Goal: Task Accomplishment & Management: Manage account settings

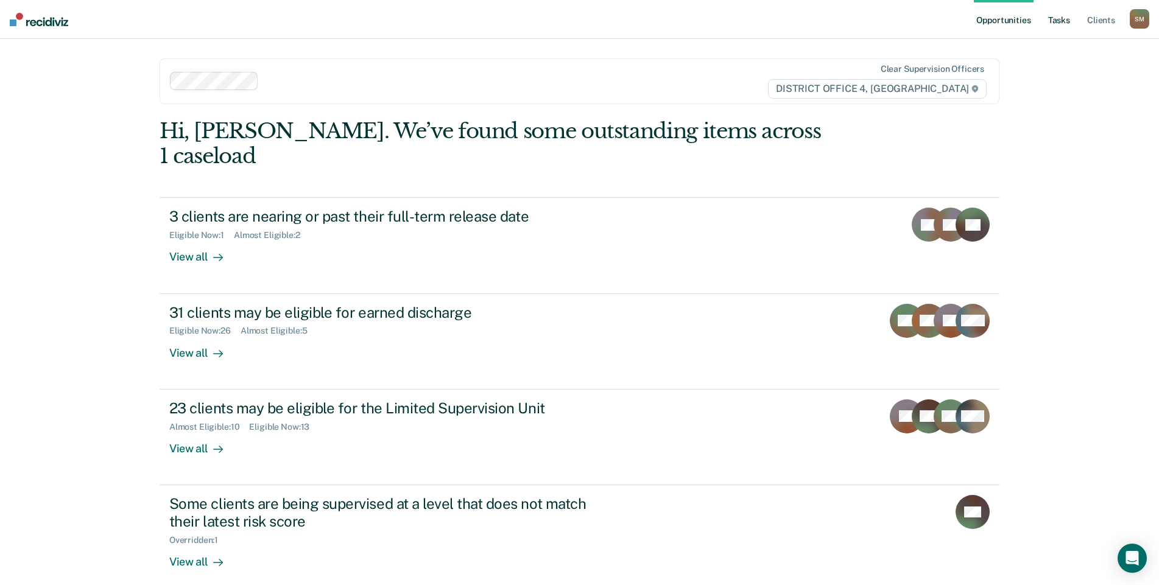
click at [1056, 23] on link "Tasks" at bounding box center [1059, 19] width 27 height 39
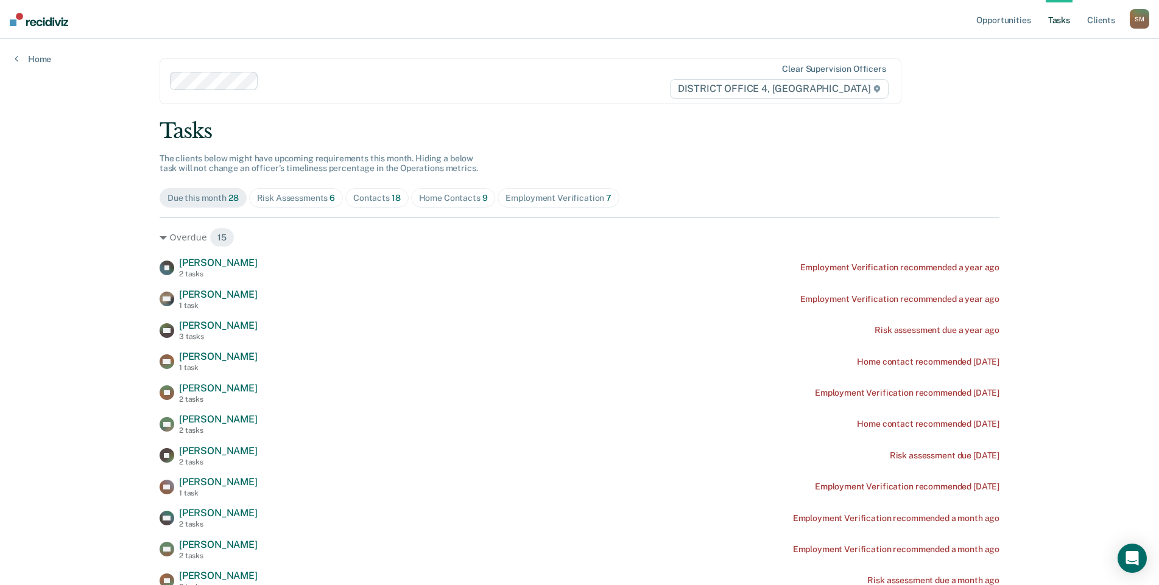
click at [458, 203] on span "Home Contacts 9" at bounding box center [453, 197] width 85 height 19
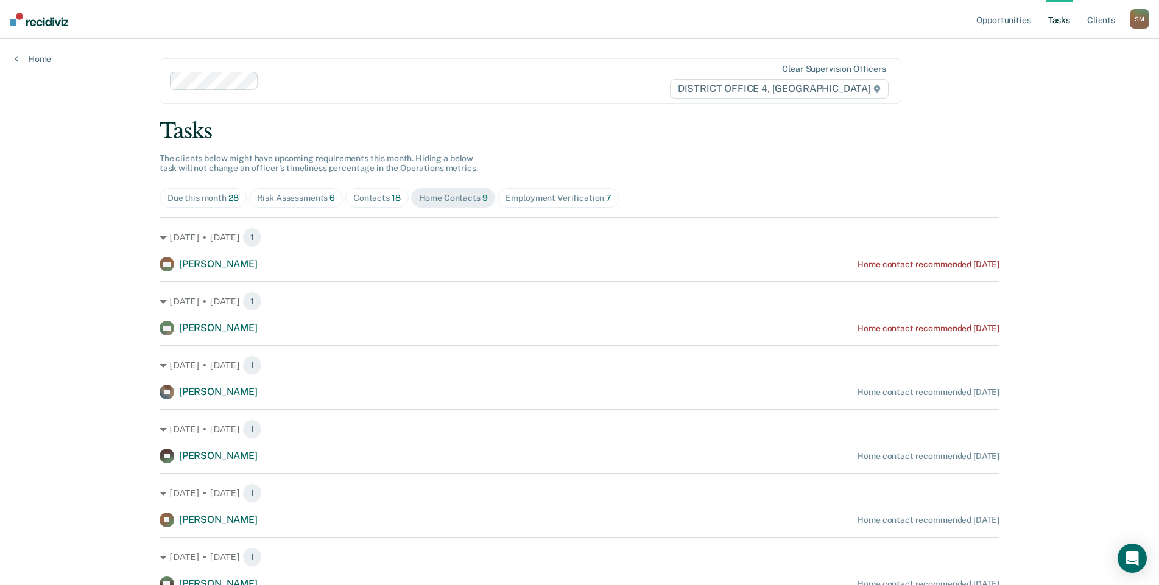
click at [385, 201] on div "Contacts 18" at bounding box center [377, 198] width 48 height 10
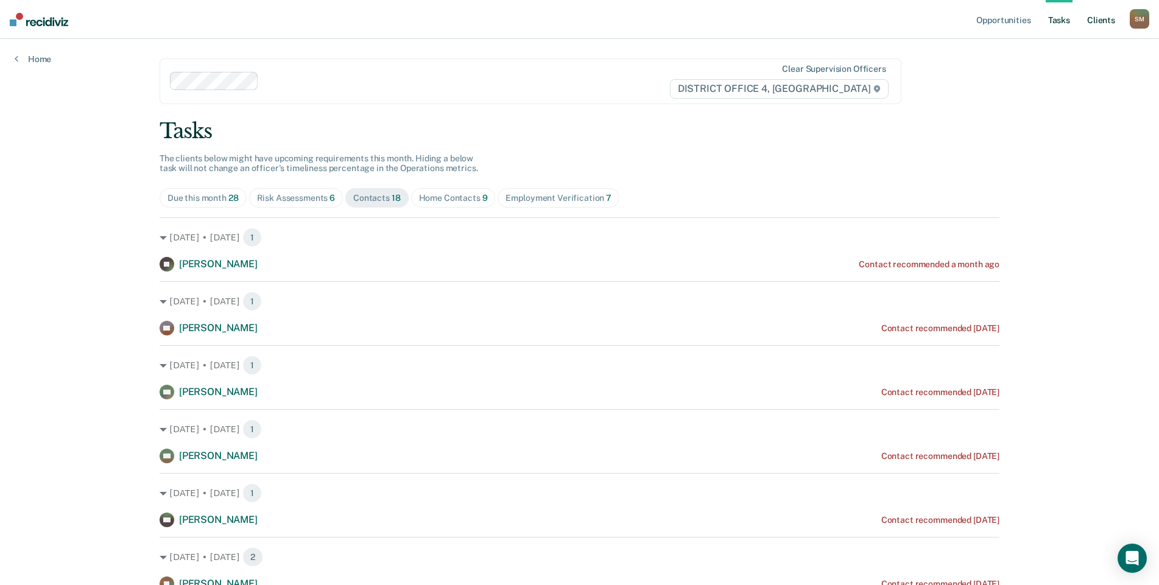
click at [1109, 19] on link "Client s" at bounding box center [1101, 19] width 33 height 39
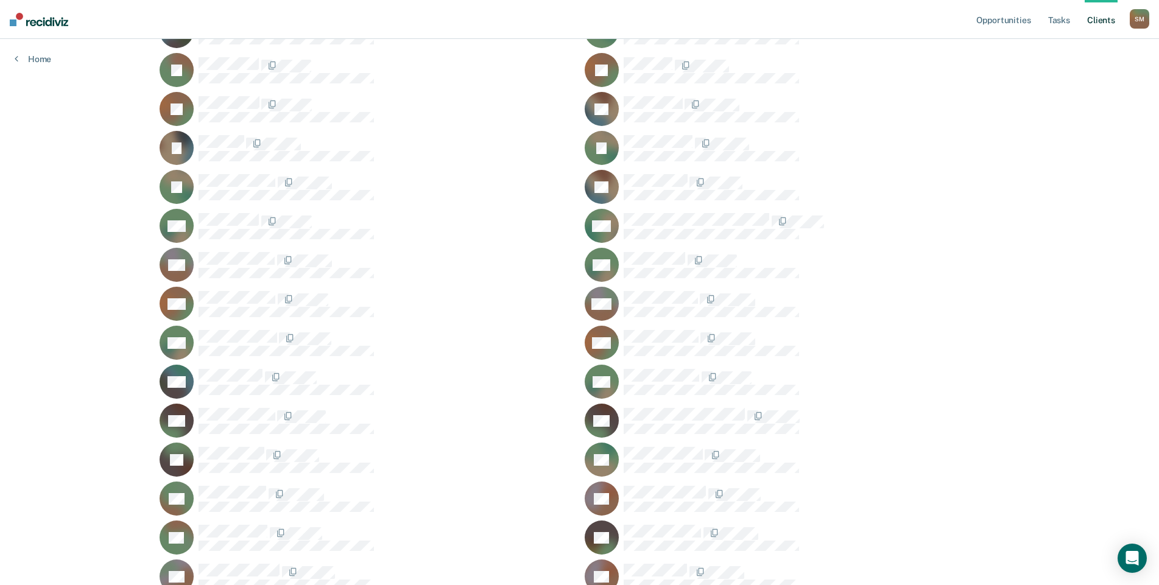
scroll to position [792, 0]
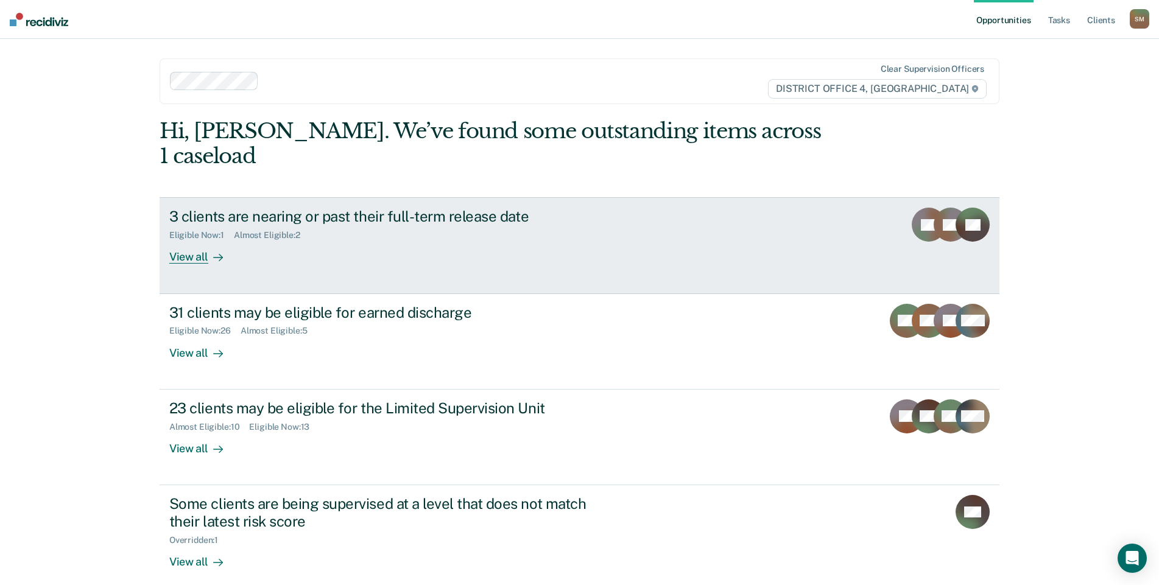
click at [446, 208] on div "3 clients are nearing or past their full-term release date" at bounding box center [383, 217] width 428 height 18
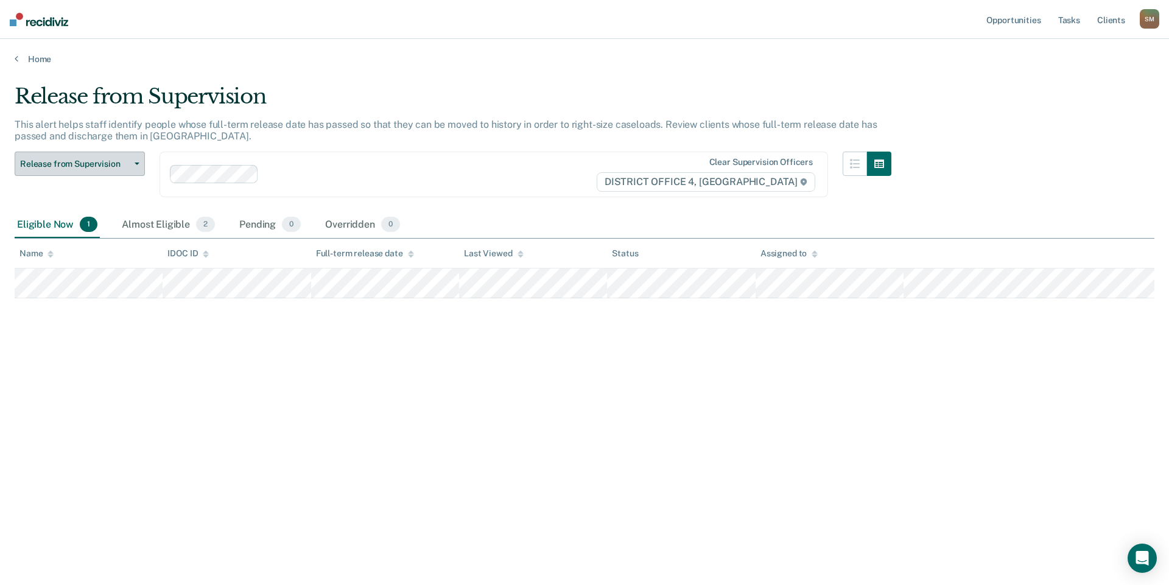
click at [102, 166] on span "Release from Supervision" at bounding box center [75, 164] width 110 height 10
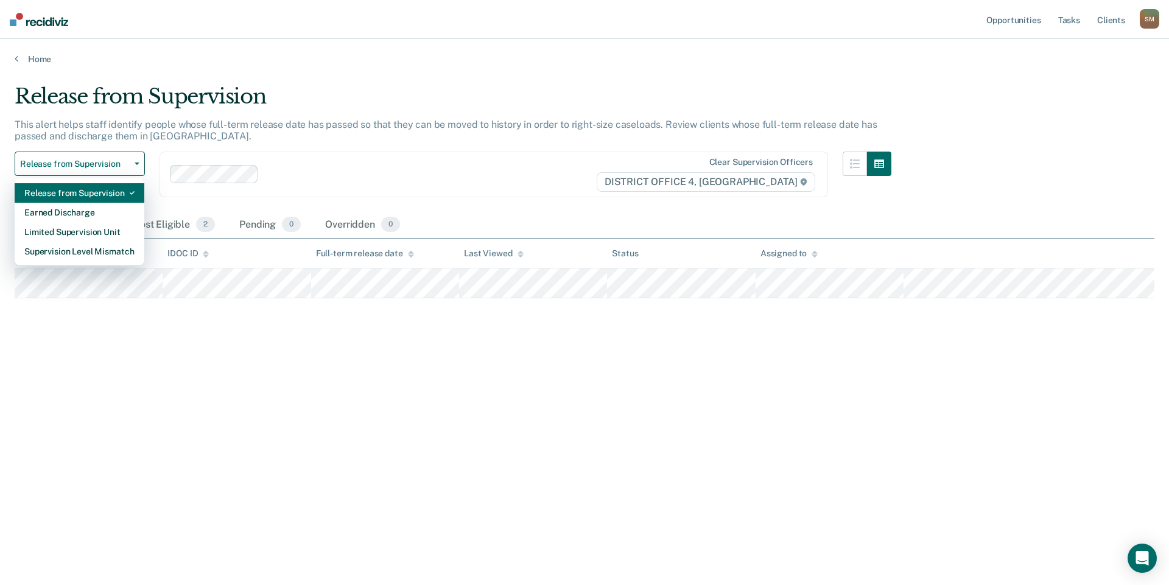
click at [111, 188] on div "Release from Supervision" at bounding box center [79, 192] width 110 height 19
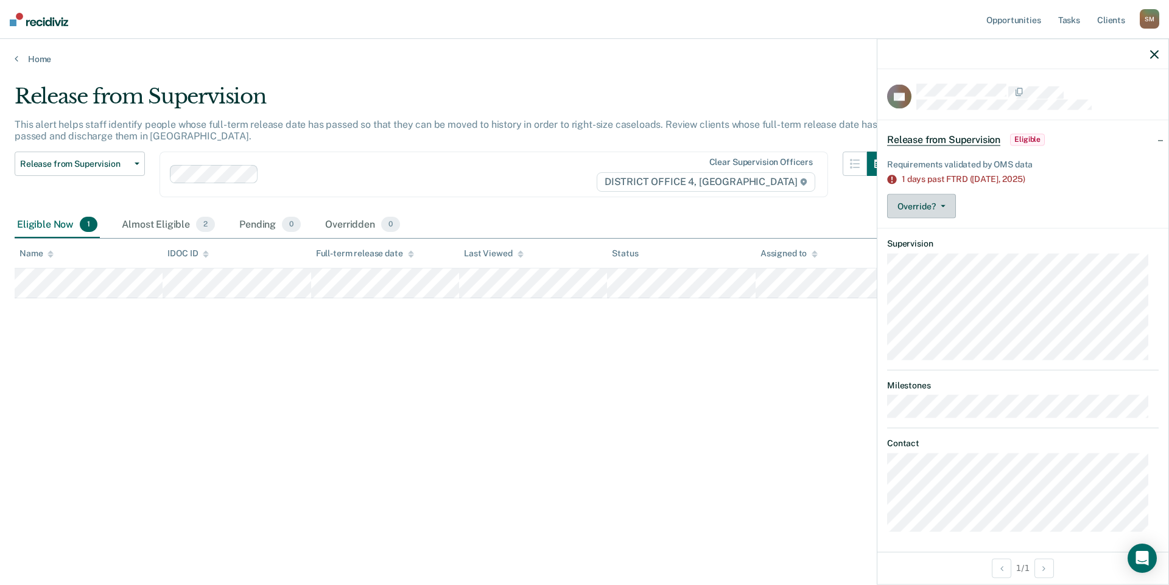
click at [946, 199] on button "Override?" at bounding box center [921, 206] width 69 height 24
click at [1069, 197] on div "Override? Mark Pending Mark Overridden" at bounding box center [1023, 206] width 272 height 24
click at [979, 178] on div "1 days past FTRD (Aug 17, 2025)" at bounding box center [1030, 179] width 257 height 10
click at [942, 206] on icon "button" at bounding box center [943, 206] width 5 height 2
click at [1158, 54] on div at bounding box center [1023, 54] width 291 height 30
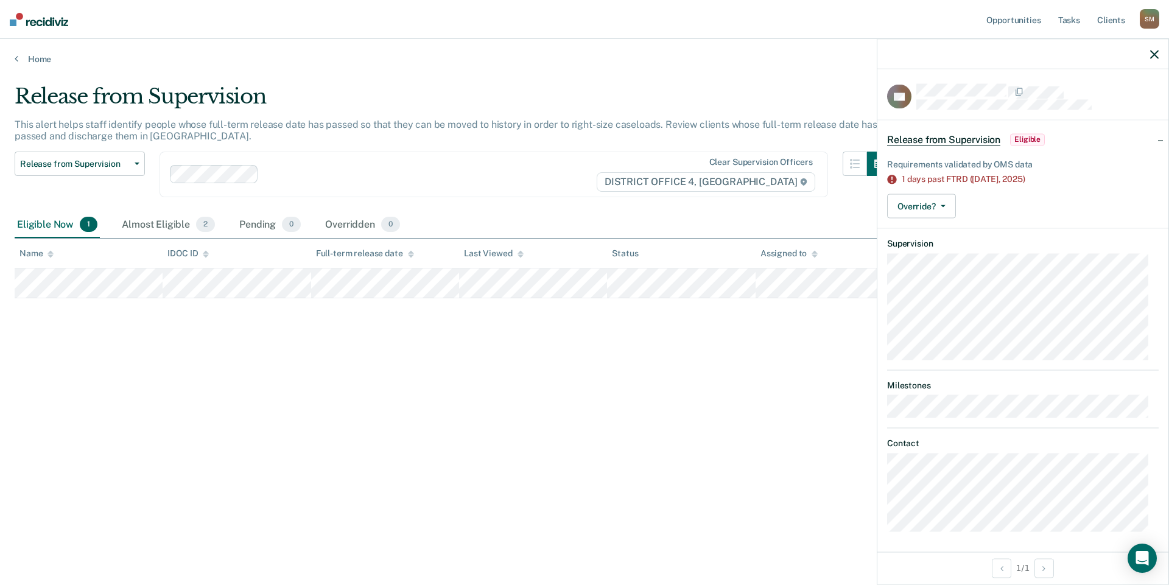
click at [1154, 55] on icon "button" at bounding box center [1154, 54] width 9 height 9
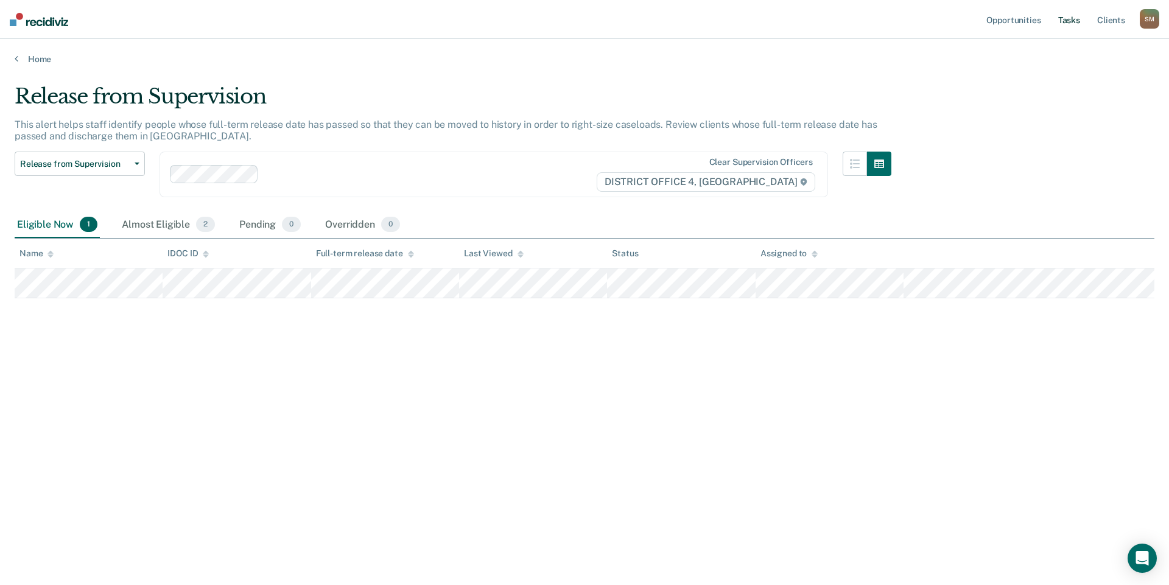
click at [1069, 21] on link "Tasks" at bounding box center [1069, 19] width 27 height 39
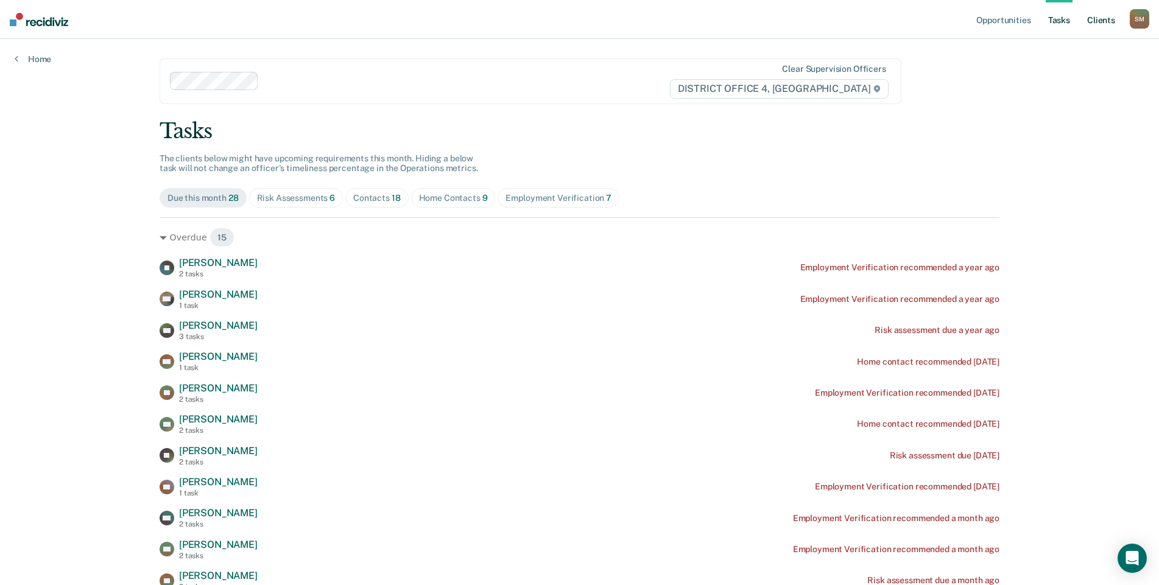
click at [1093, 21] on link "Client s" at bounding box center [1101, 19] width 33 height 39
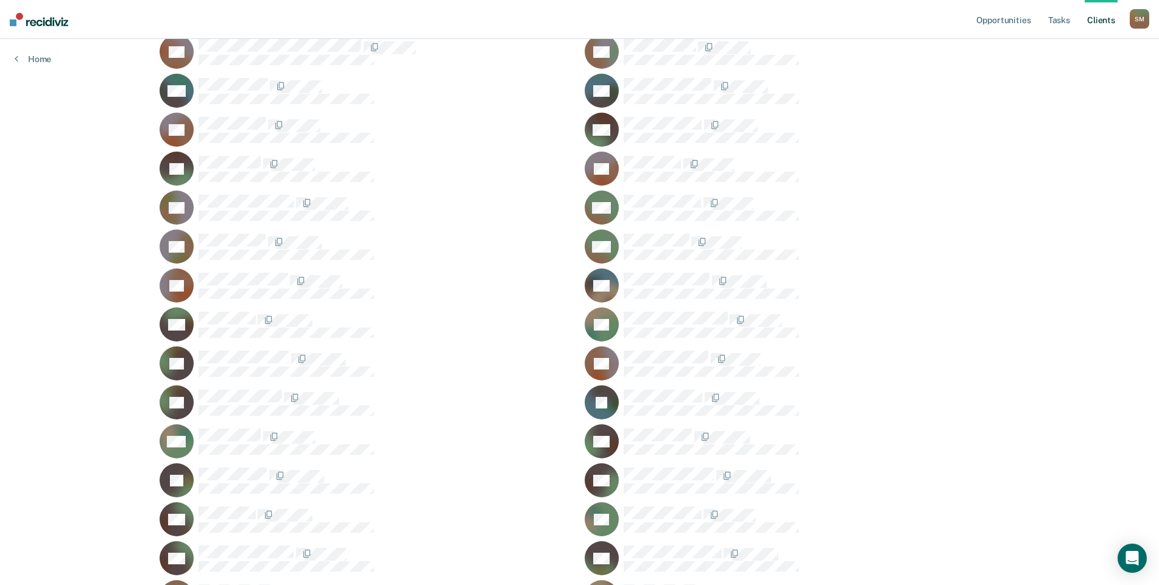
scroll to position [183, 0]
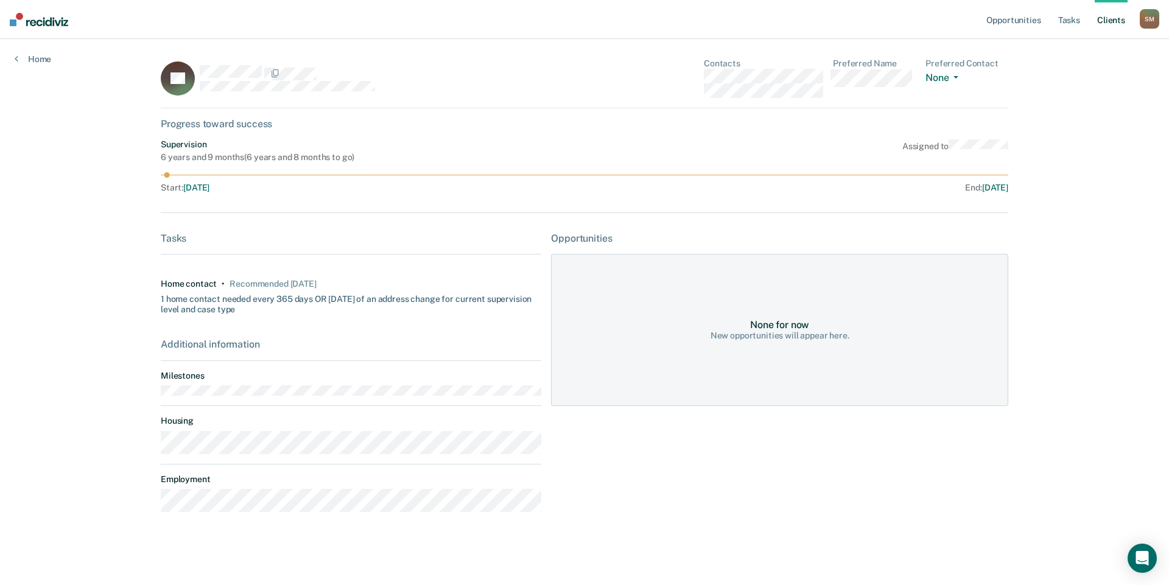
drag, startPoint x: 826, startPoint y: 89, endPoint x: 697, endPoint y: 88, distance: 128.5
click at [697, 88] on div "EB Contacts Preferred Name Preferred Contact None Call Text Email None" at bounding box center [585, 83] width 848 height 50
click at [1071, 18] on link "Tasks" at bounding box center [1069, 19] width 27 height 39
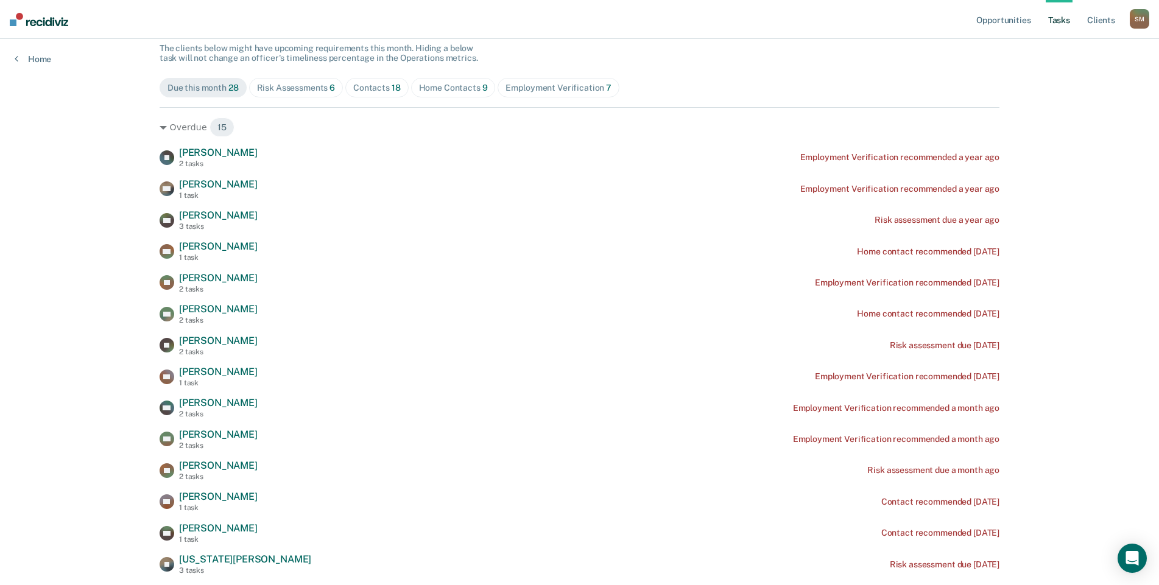
scroll to position [122, 0]
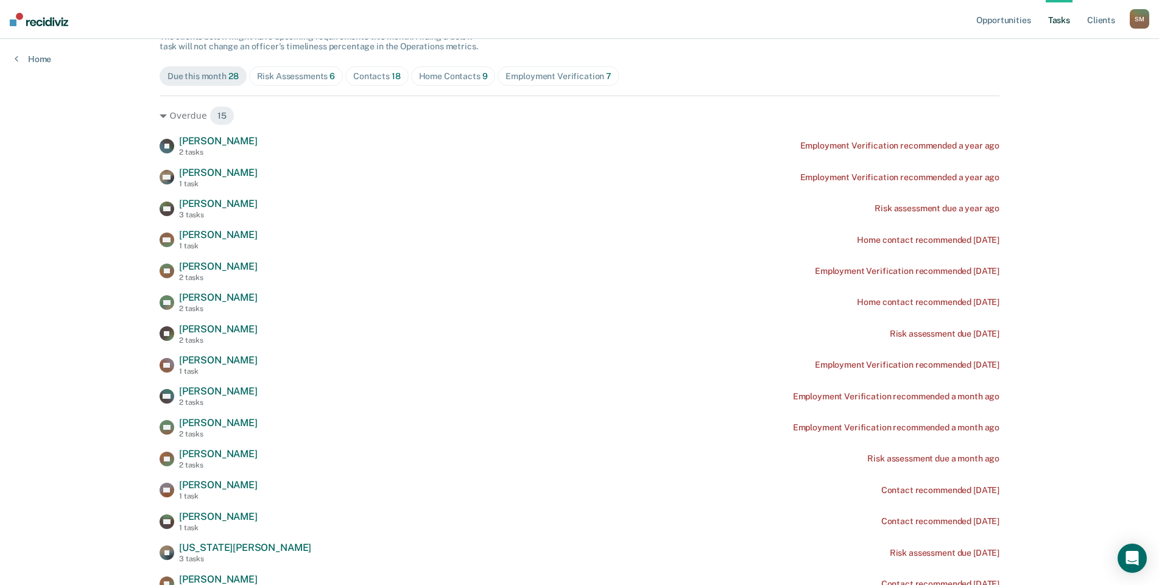
click at [381, 76] on div "Contacts 18" at bounding box center [377, 76] width 48 height 10
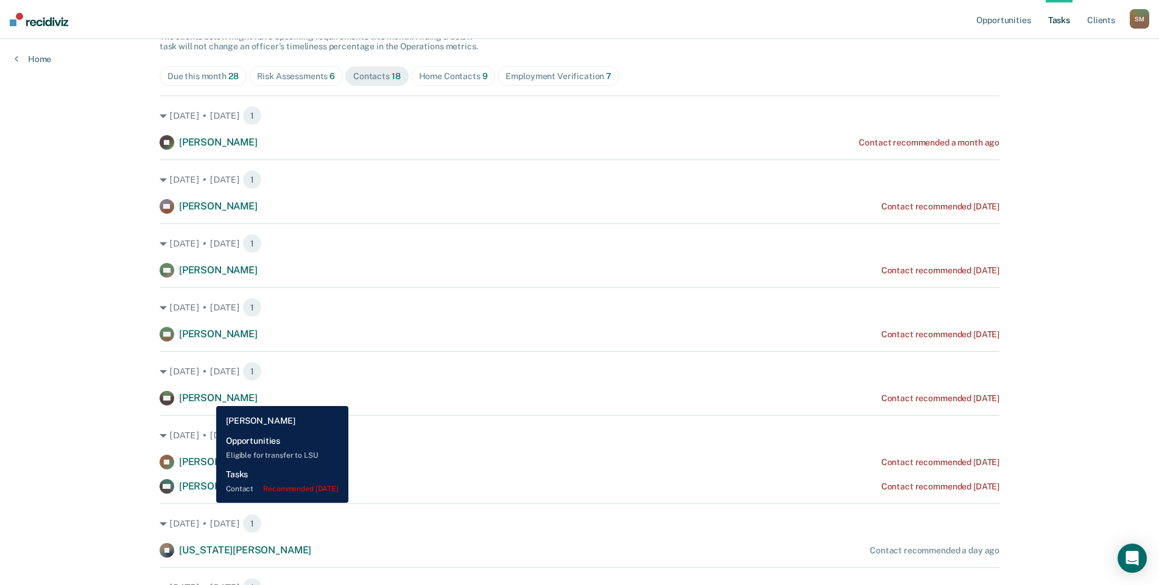
click at [206, 396] on span "[PERSON_NAME]" at bounding box center [218, 398] width 79 height 12
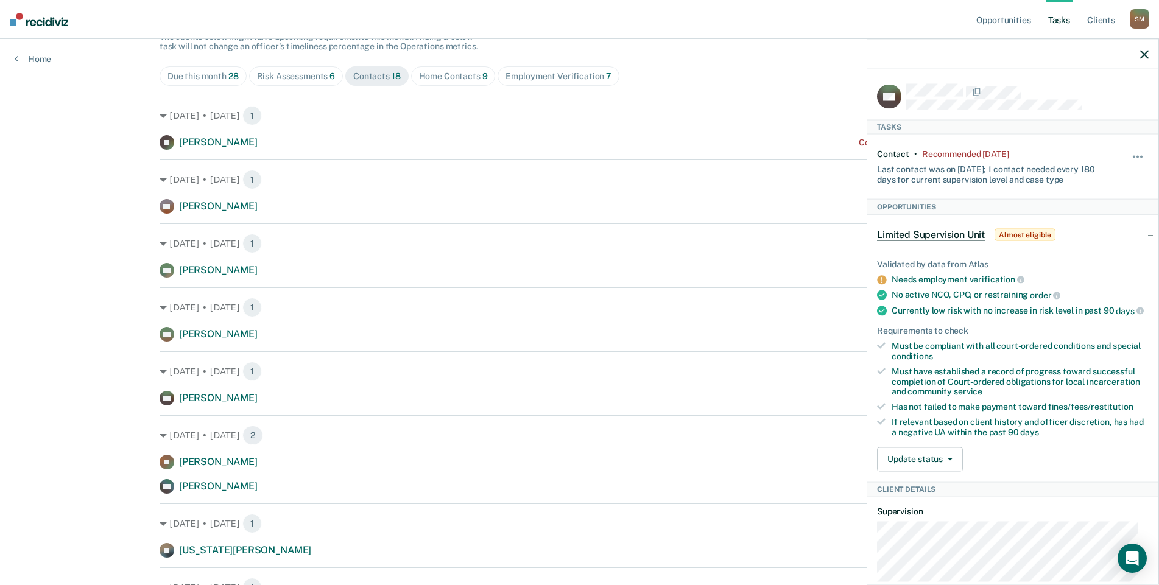
scroll to position [61, 0]
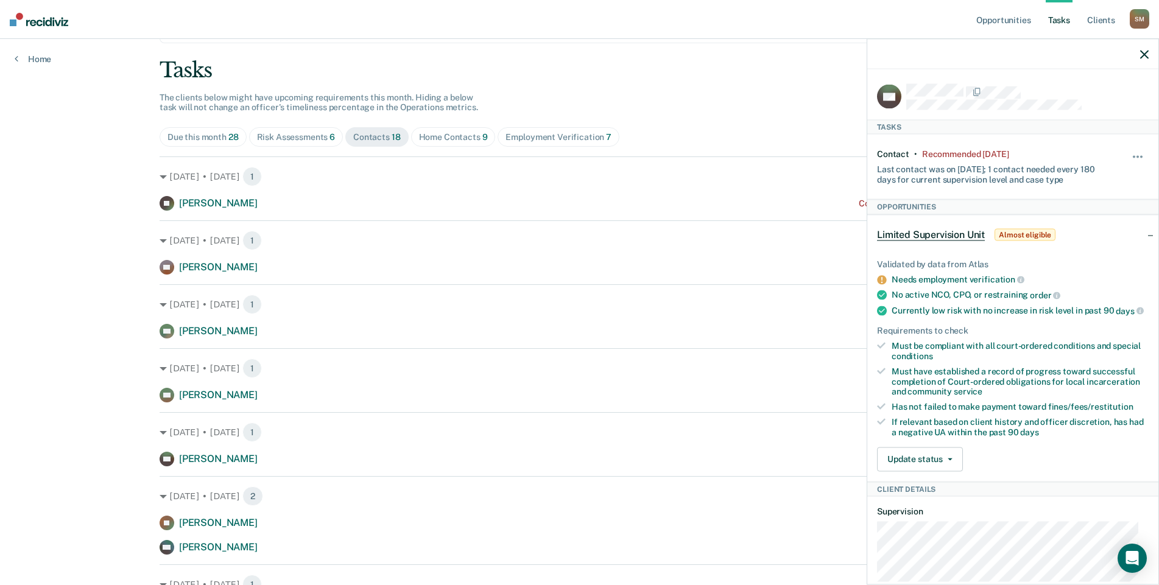
click at [1143, 56] on icon "button" at bounding box center [1144, 54] width 9 height 9
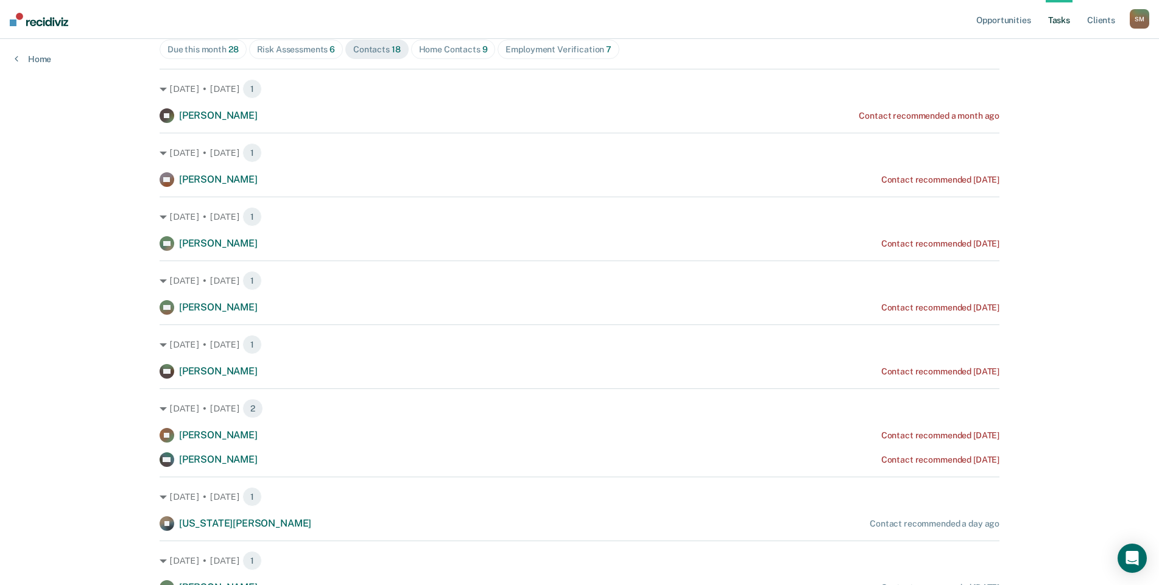
scroll to position [183, 0]
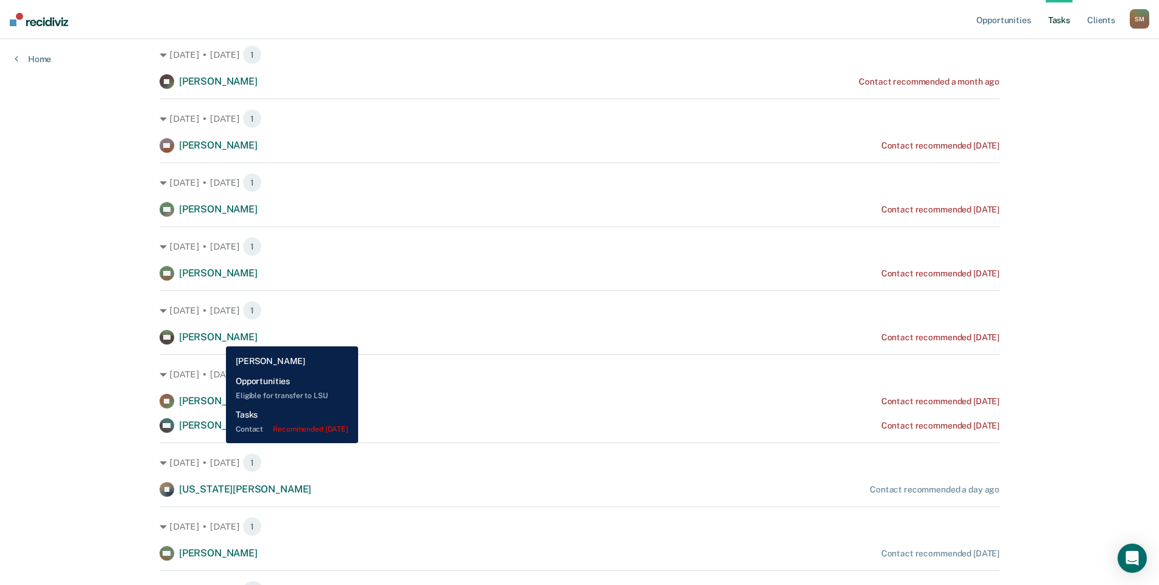
click at [218, 337] on span "[PERSON_NAME]" at bounding box center [218, 337] width 79 height 12
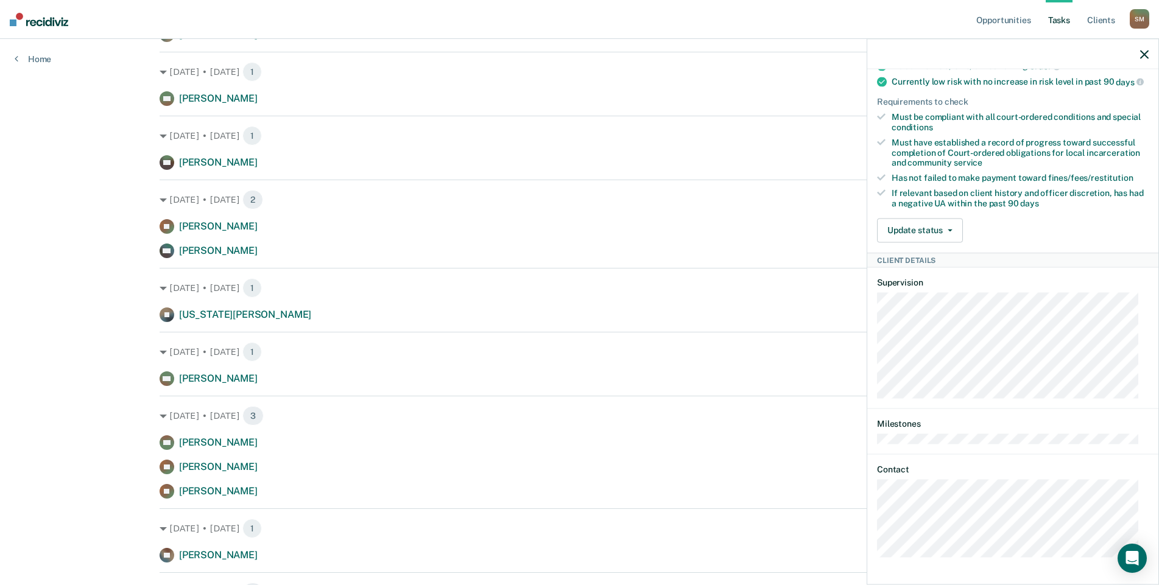
scroll to position [365, 0]
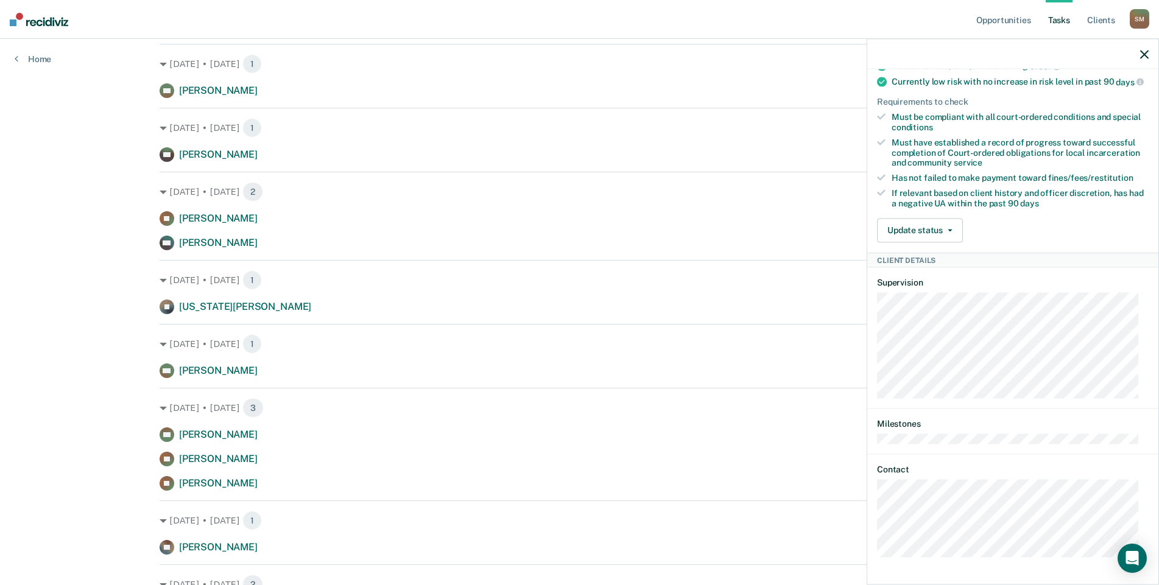
click at [874, 527] on div "NC Tasks Contact • Recommended 8 days ago Last contact was on 2/11/25; 1 contac…" at bounding box center [1012, 325] width 291 height 513
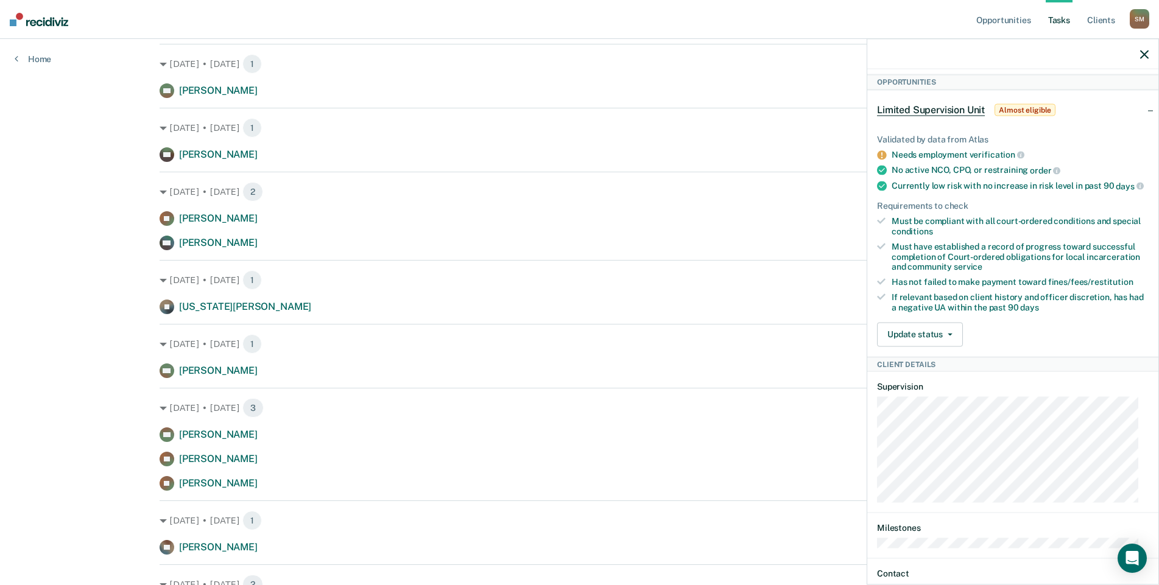
scroll to position [0, 0]
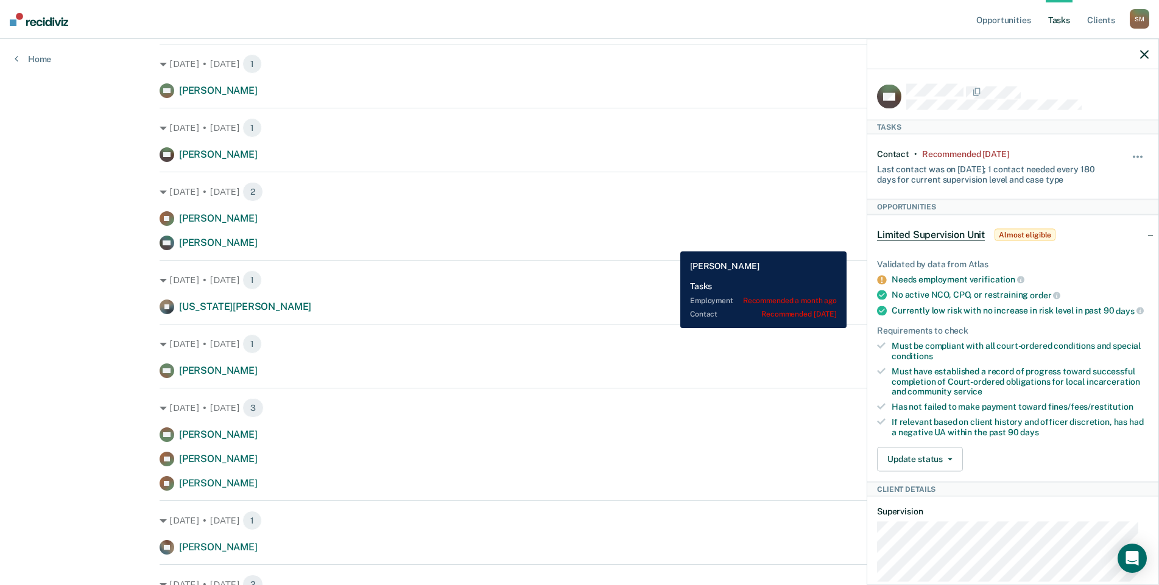
click at [671, 242] on div "AM Andre Moten Contact recommended 2 days ago" at bounding box center [580, 243] width 840 height 15
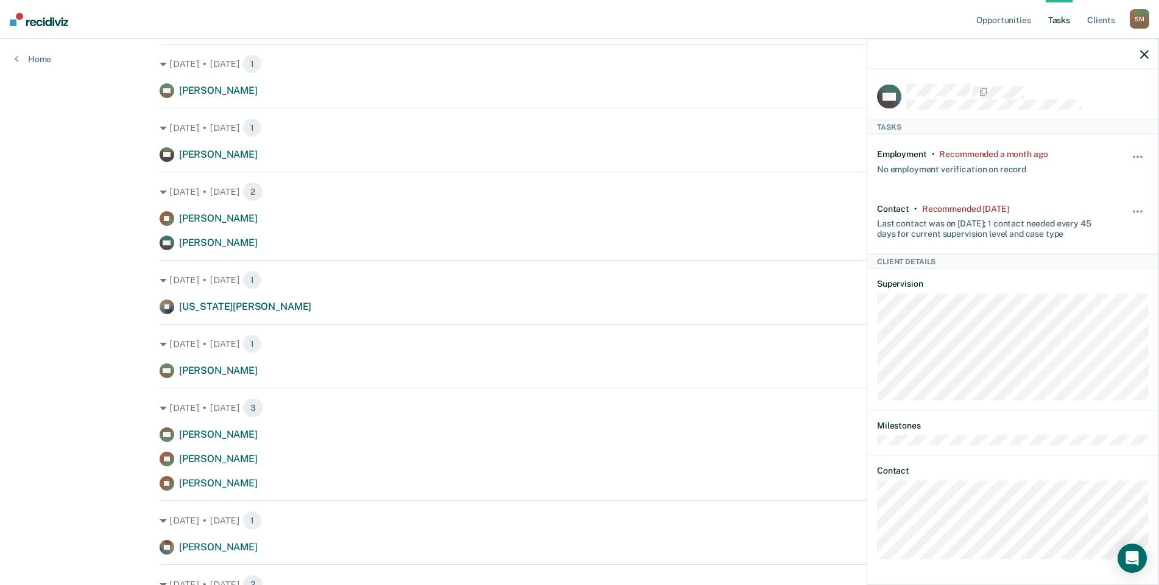
click at [1146, 53] on icon "button" at bounding box center [1144, 54] width 9 height 9
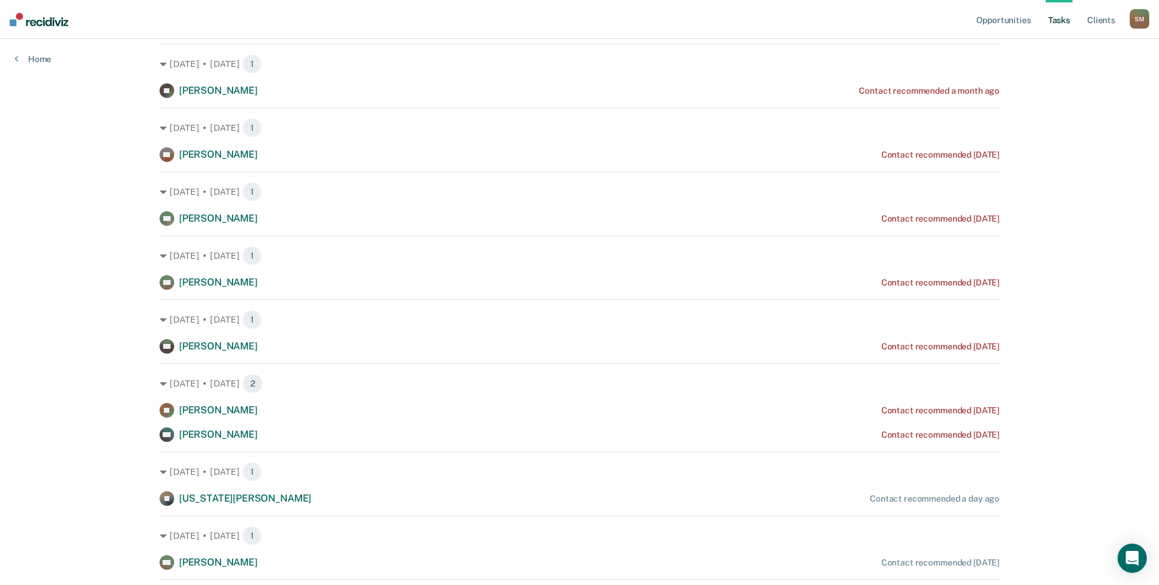
scroll to position [244, 0]
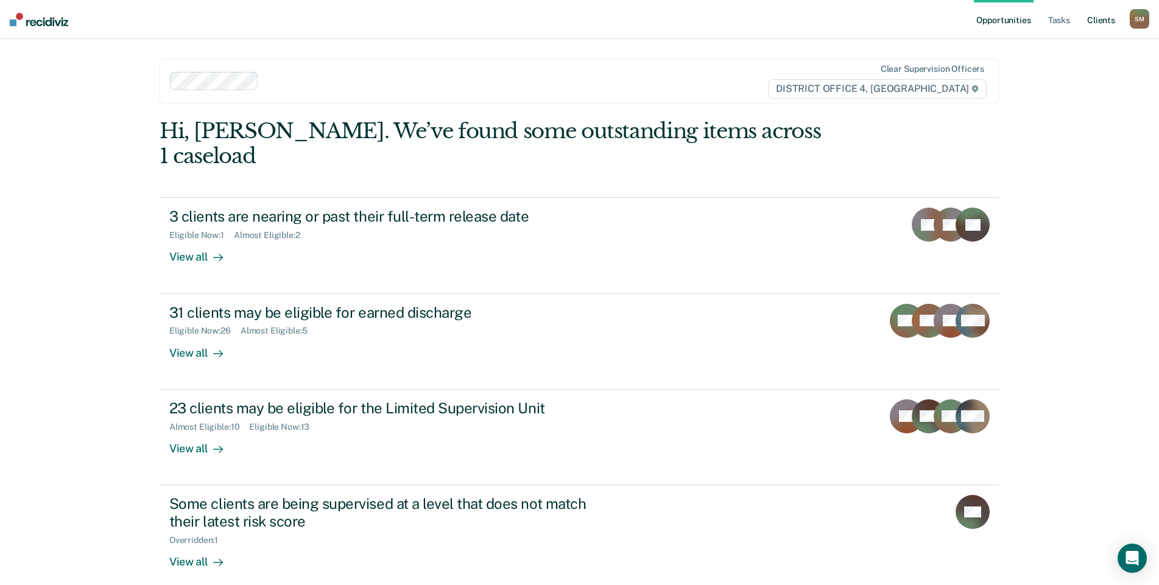
click at [1104, 20] on link "Client s" at bounding box center [1101, 19] width 33 height 39
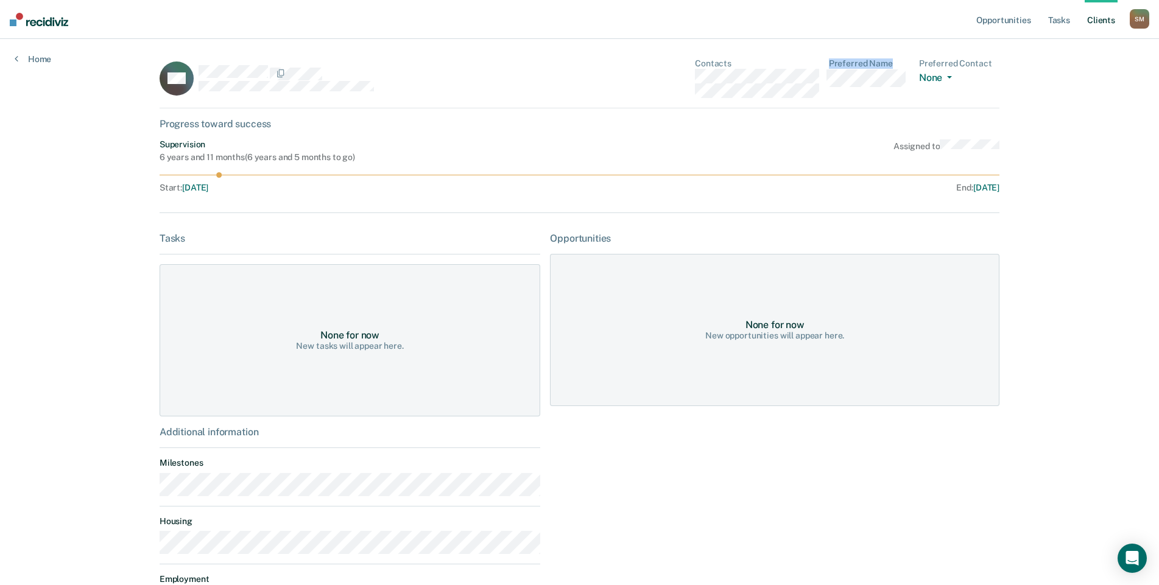
click at [722, 96] on div "Contacts Preferred Name Preferred Contact None Call Text Email None" at bounding box center [847, 78] width 305 height 40
click at [802, 101] on div "MA Contacts Preferred Name Preferred Contact None Call Text Email None" at bounding box center [580, 83] width 840 height 50
click at [829, 93] on div "Contacts Preferred Name Preferred Contact None Call Text Email None" at bounding box center [847, 78] width 305 height 40
drag, startPoint x: 827, startPoint y: 93, endPoint x: 695, endPoint y: 94, distance: 132.2
click at [695, 94] on div "MA Contacts Preferred Name Preferred Contact None Call Text Email None" at bounding box center [580, 83] width 840 height 50
